Goal: Check status

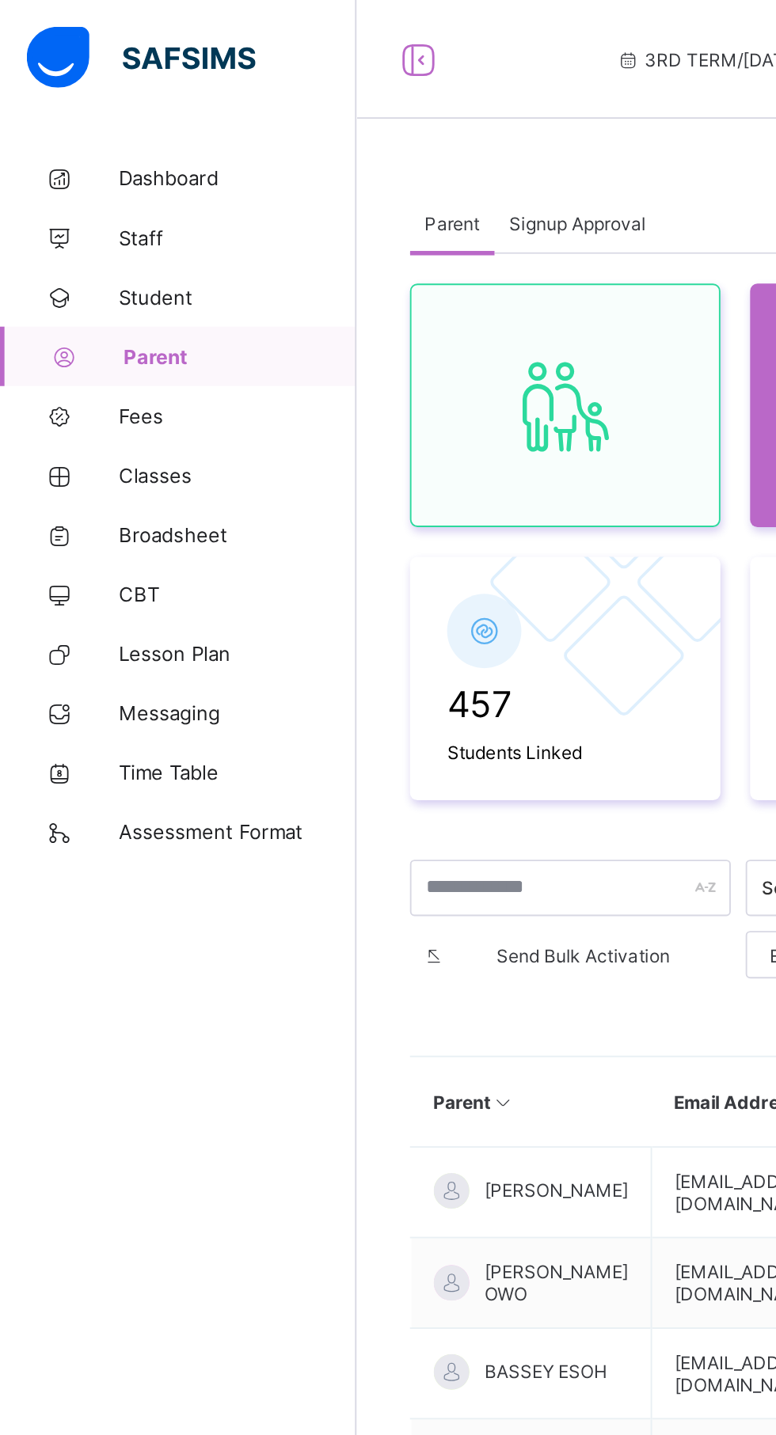
click at [89, 283] on span "Broadsheet" at bounding box center [126, 285] width 127 height 13
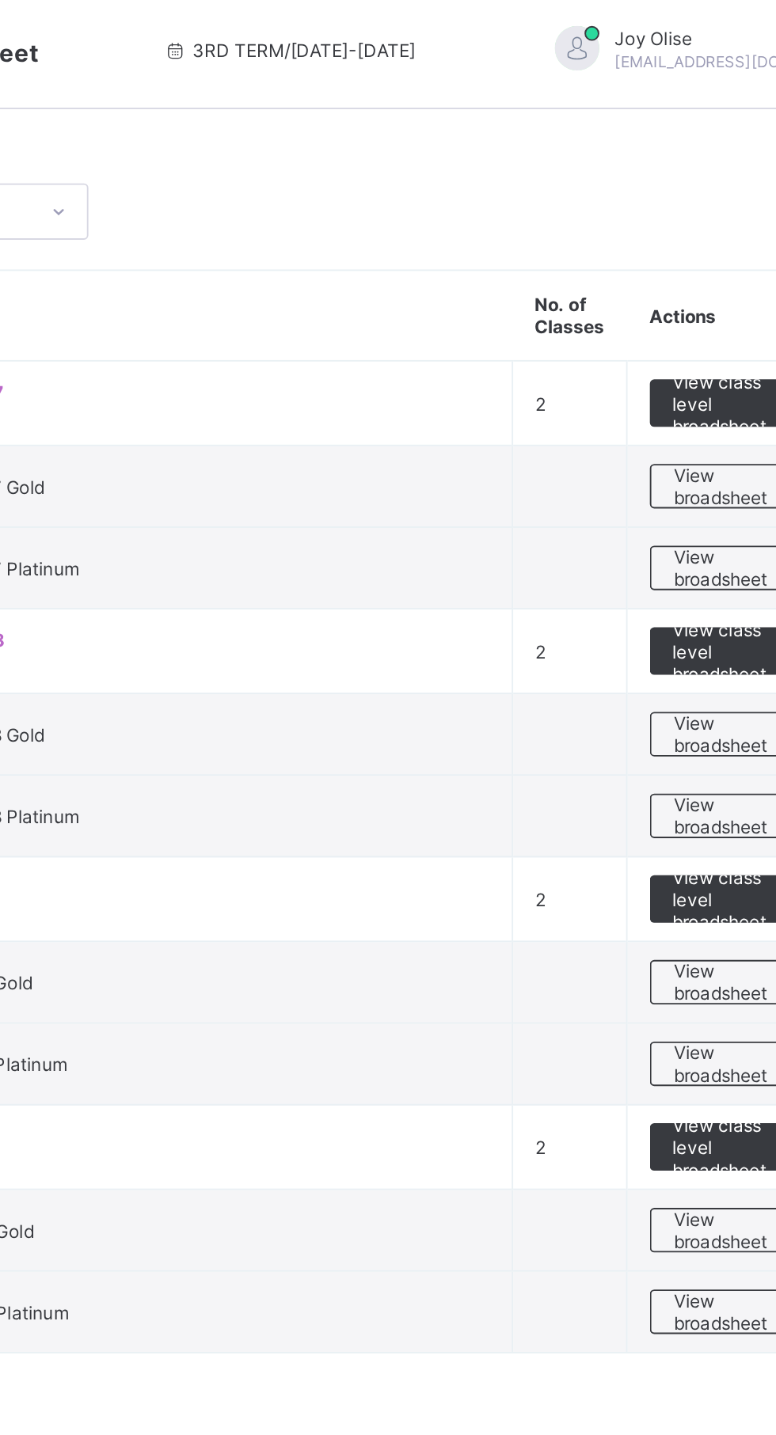
click at [703, 524] on span "View broadsheet" at bounding box center [698, 529] width 50 height 24
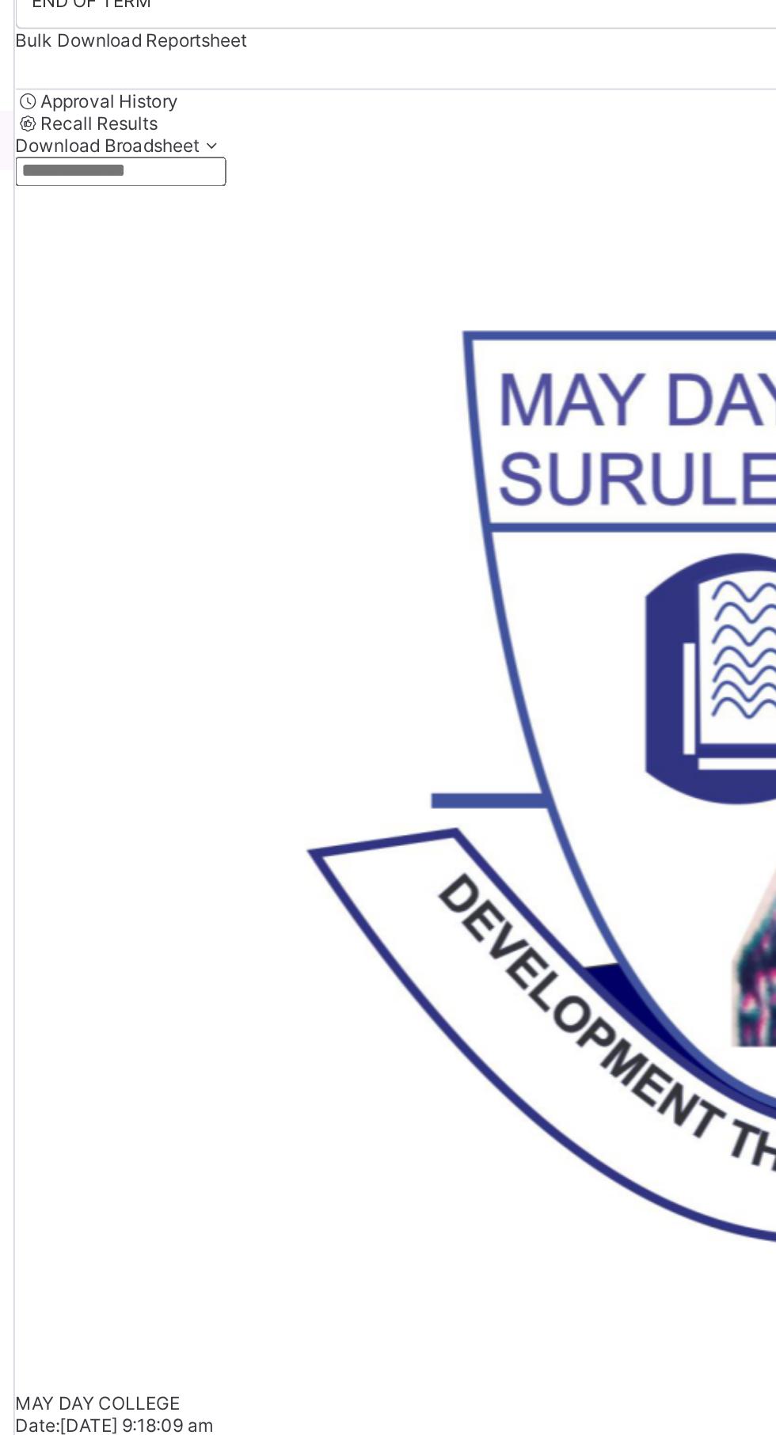
scroll to position [1329, 0]
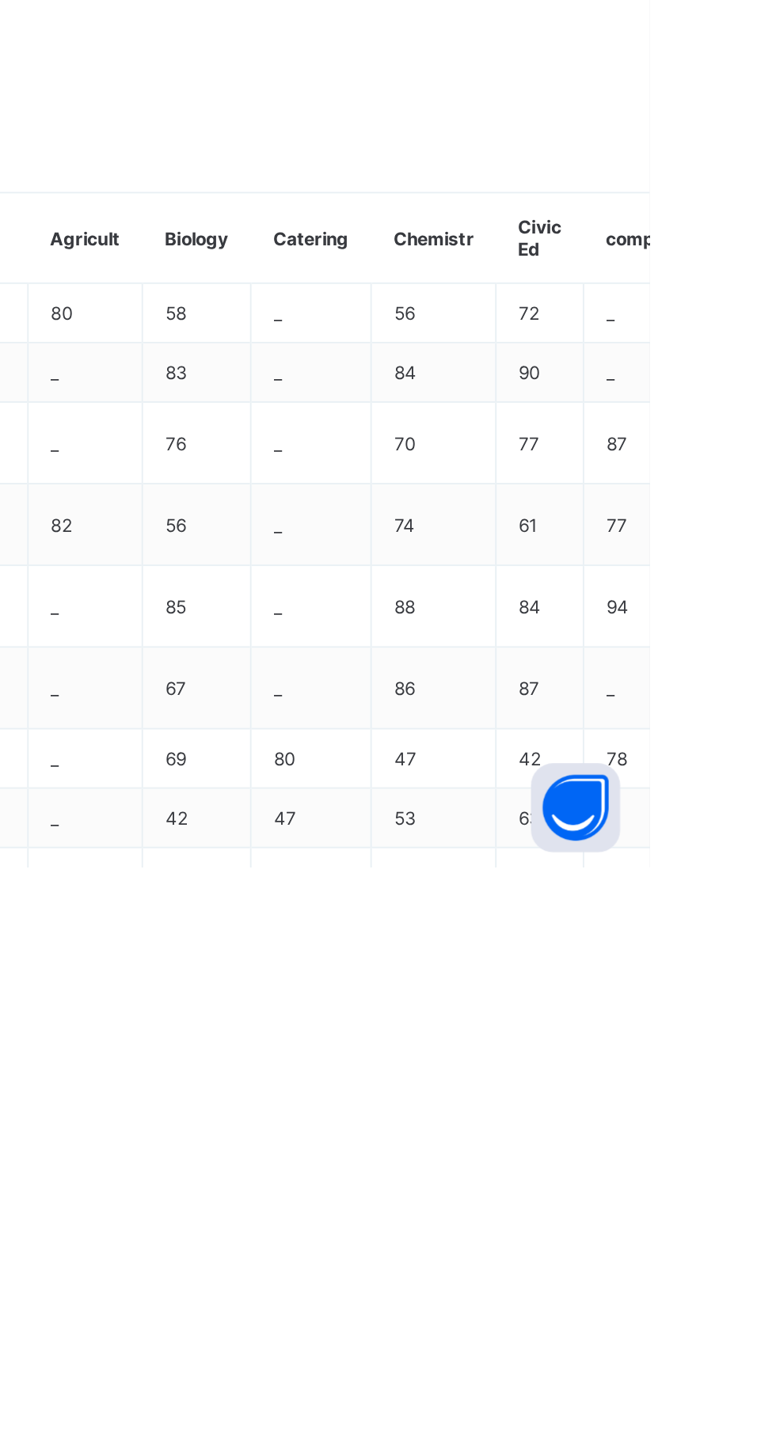
scroll to position [0, 0]
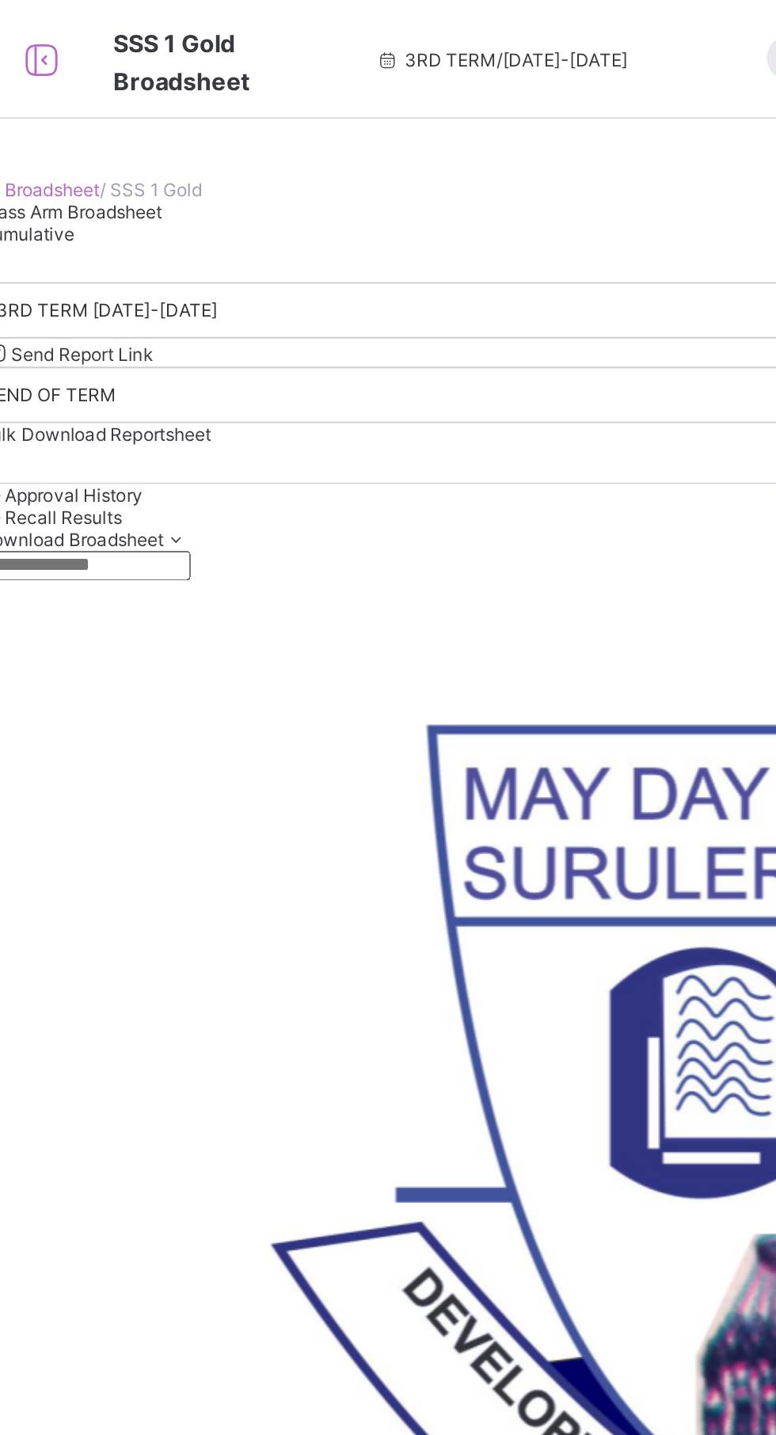
click at [241, 131] on span "Cumulative" at bounding box center [215, 125] width 51 height 12
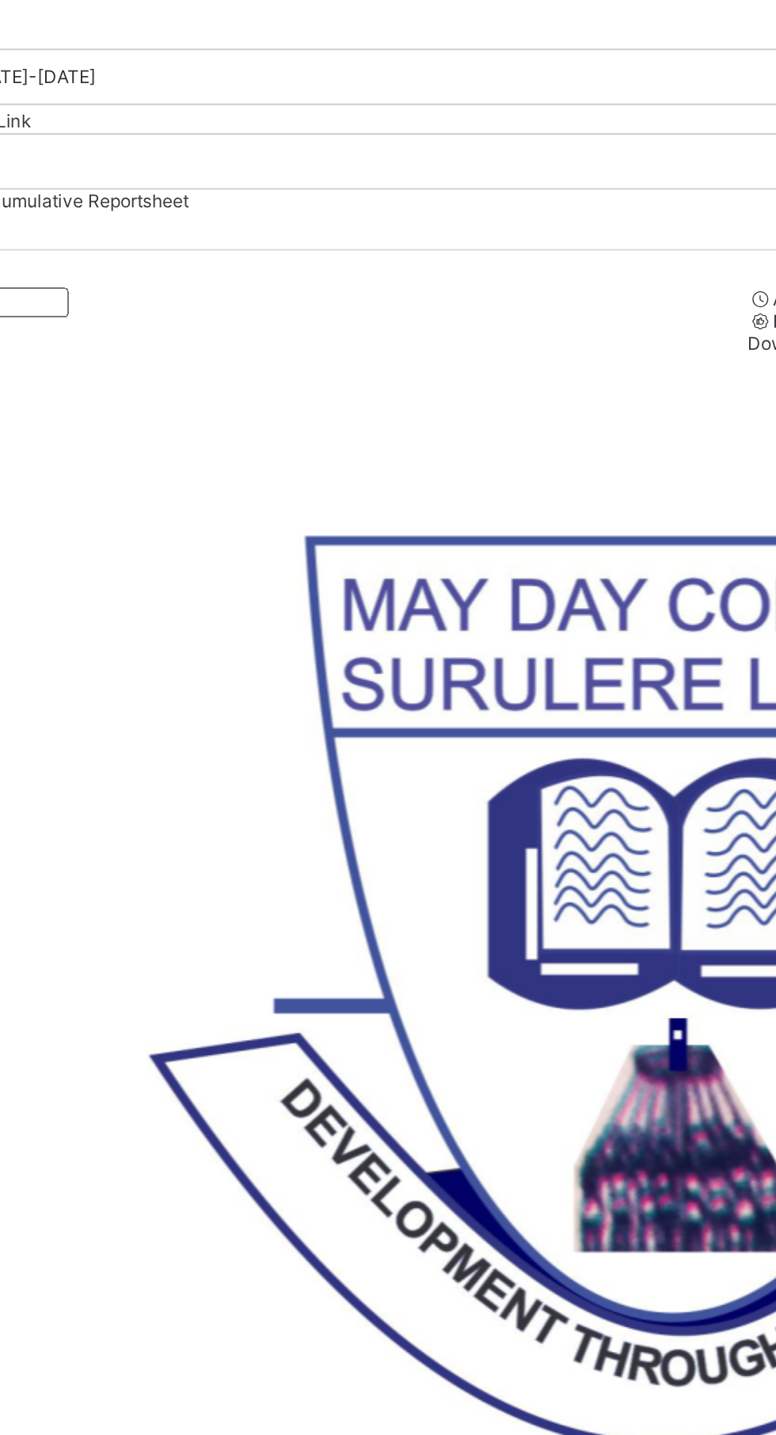
scroll to position [1329, 59]
